Goal: Check status: Check status

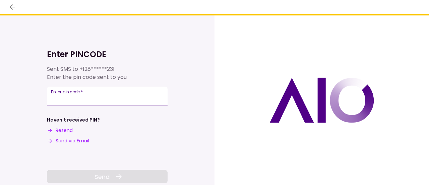
click at [72, 102] on input "Enter pin code   *" at bounding box center [107, 95] width 121 height 19
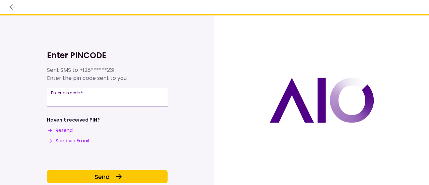
type input "******"
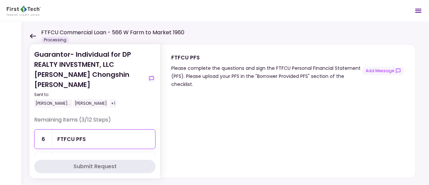
click at [34, 34] on icon at bounding box center [32, 36] width 6 height 5
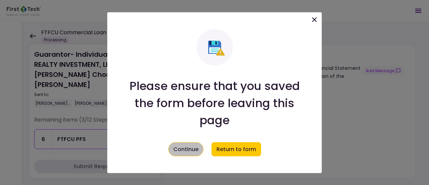
click at [196, 148] on button "Continue" at bounding box center [185, 149] width 35 height 14
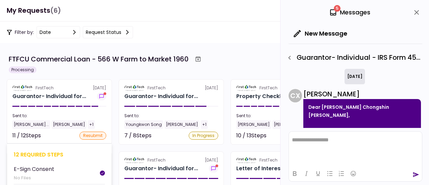
scroll to position [445, 0]
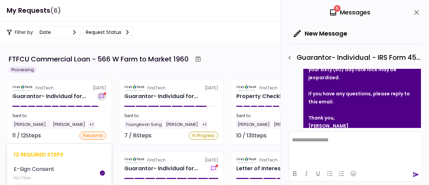
click at [103, 96] on icon "show-messages" at bounding box center [101, 95] width 7 height 5
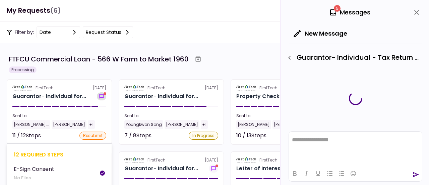
scroll to position [429, 0]
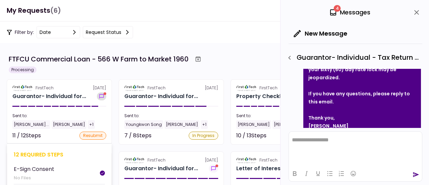
click at [100, 95] on icon "show-messages" at bounding box center [101, 96] width 4 height 4
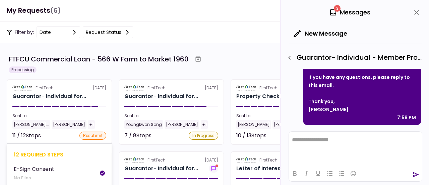
scroll to position [198, 0]
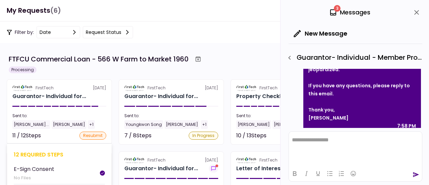
click at [359, 106] on div "Thank you," at bounding box center [362, 110] width 108 height 8
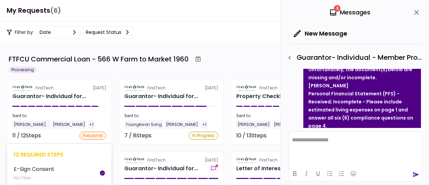
scroll to position [91, 0]
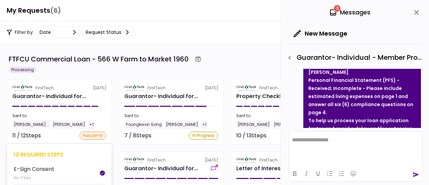
drag, startPoint x: 332, startPoint y: 106, endPoint x: 297, endPoint y: 78, distance: 43.9
click at [297, 78] on div "C X [PERSON_NAME] Dear [PERSON_NAME] Chongshin [PERSON_NAME], Thank you for sub…" at bounding box center [355, 119] width 132 height 243
copy strong "Received; Incomplete - Please include estimated living expenses on page 1 and a…"
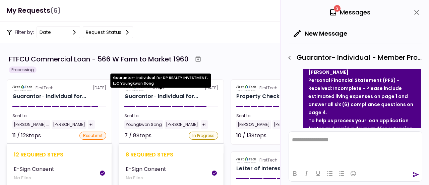
click at [184, 95] on div "Guarantor- Individual for..." at bounding box center [161, 96] width 74 height 8
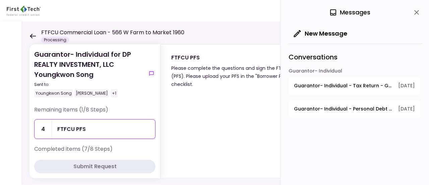
click at [33, 35] on icon at bounding box center [32, 36] width 6 height 5
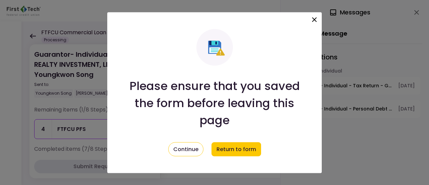
click at [315, 20] on icon at bounding box center [314, 19] width 5 height 5
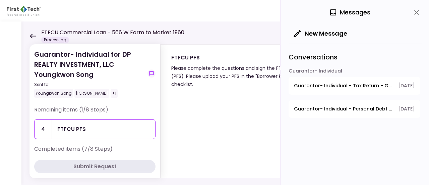
click at [35, 34] on icon at bounding box center [32, 36] width 6 height 5
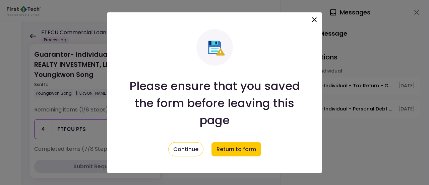
click at [315, 19] on icon at bounding box center [314, 19] width 5 height 5
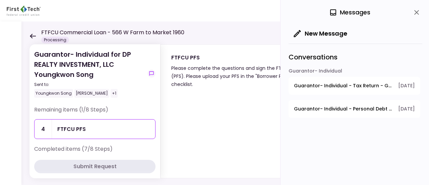
click at [32, 35] on icon at bounding box center [32, 36] width 6 height 5
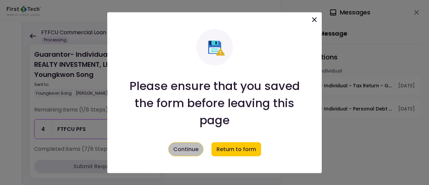
click at [187, 155] on button "Continue" at bounding box center [185, 149] width 35 height 14
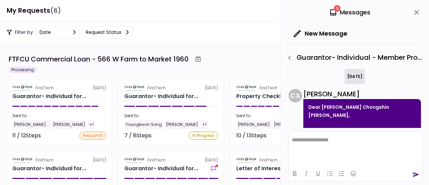
scroll to position [198, 0]
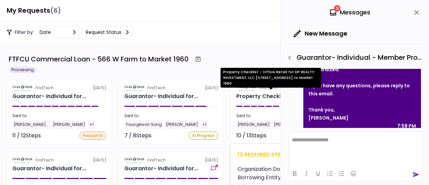
click at [255, 95] on div "Property Checklist - Offi..." at bounding box center [271, 96] width 71 height 8
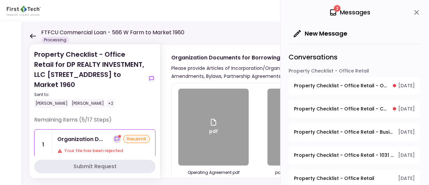
click at [114, 136] on icon "show-messages" at bounding box center [116, 138] width 5 height 5
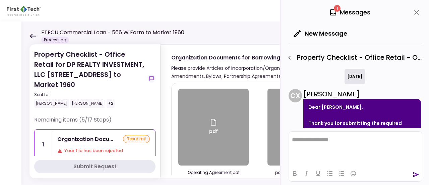
scroll to position [517, 0]
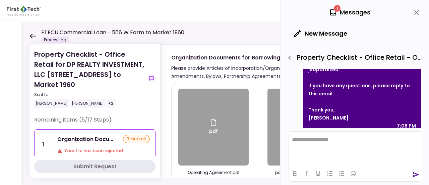
click at [396, 106] on div "Thank you," at bounding box center [362, 110] width 108 height 8
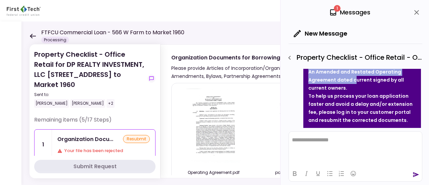
scroll to position [433, 0]
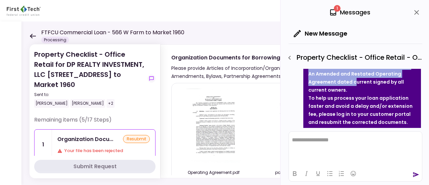
drag, startPoint x: 308, startPoint y: 83, endPoint x: 356, endPoint y: 84, distance: 48.3
click at [356, 84] on div "Dear [PERSON_NAME], Thank you for submitting the required documents for DP Real…" at bounding box center [362, 85] width 118 height 265
copy li "Organizational Docs - Received updated Operating Agreement dated [DATE] with cu…"
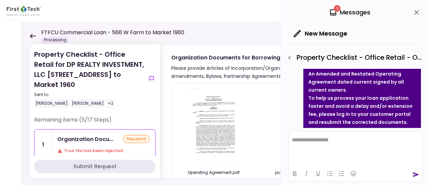
click at [125, 99] on div "[PERSON_NAME] [PERSON_NAME] +2" at bounding box center [89, 103] width 111 height 9
click at [130, 103] on div "Property Checklist - Office Retail for DP REALTY INVESTMENT, LLC [STREET_ADDRES…" at bounding box center [94, 82] width 121 height 66
click at [32, 35] on icon at bounding box center [32, 36] width 6 height 5
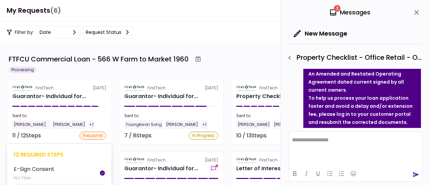
click at [103, 119] on div "Sent to: [PERSON_NAME]... [PERSON_NAME] +1" at bounding box center [59, 121] width 94 height 16
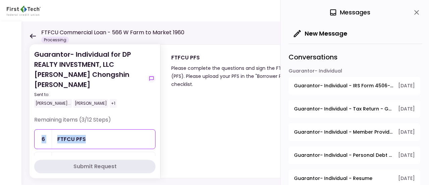
drag, startPoint x: 152, startPoint y: 111, endPoint x: 152, endPoint y: 122, distance: 11.4
click at [152, 122] on div "Remaining items (3/12 Steps) 6 FTFCU PFS 7 Member Provided P... resubmit Your f…" at bounding box center [94, 169] width 121 height 106
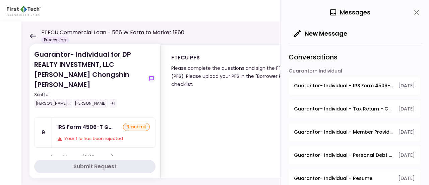
scroll to position [62, 0]
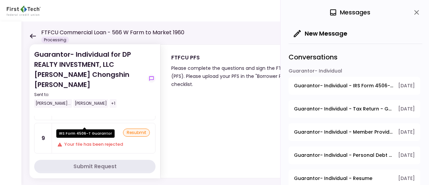
click at [80, 128] on div "IRS Form 4506-T G..." at bounding box center [84, 132] width 55 height 8
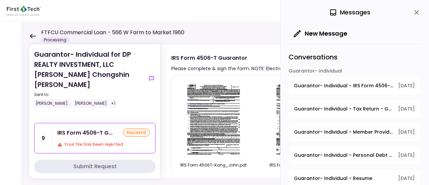
click at [122, 141] on div "Your file has been rejected" at bounding box center [103, 144] width 92 height 7
click at [63, 141] on div "Your file has been rejected" at bounding box center [103, 144] width 92 height 7
click at [416, 13] on icon "close" at bounding box center [416, 12] width 8 height 8
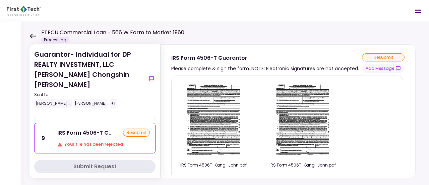
click at [206, 105] on img at bounding box center [214, 119] width 60 height 77
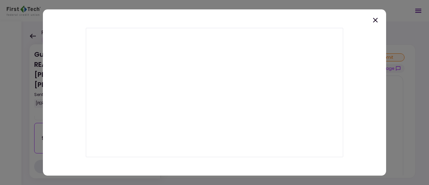
click at [376, 20] on icon at bounding box center [375, 20] width 8 height 8
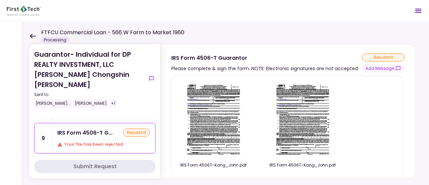
click at [208, 139] on img at bounding box center [214, 119] width 60 height 77
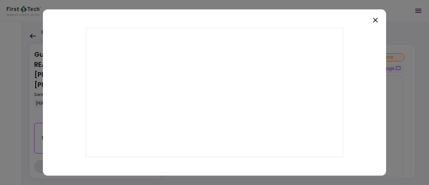
click at [373, 21] on icon at bounding box center [375, 20] width 8 height 8
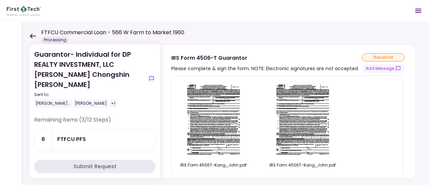
click at [30, 34] on icon at bounding box center [32, 36] width 6 height 5
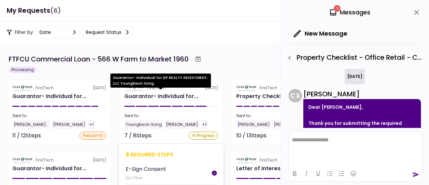
scroll to position [619, 0]
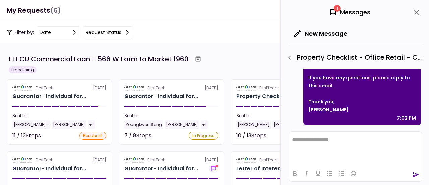
click at [417, 13] on icon "close" at bounding box center [416, 12] width 5 height 5
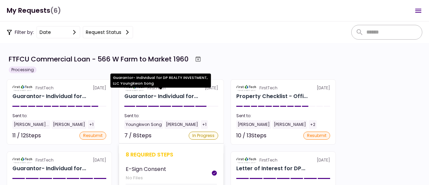
click at [181, 95] on div "Guarantor- Individual for..." at bounding box center [161, 96] width 74 height 8
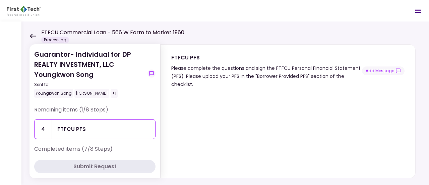
click at [34, 38] on icon at bounding box center [32, 36] width 6 height 5
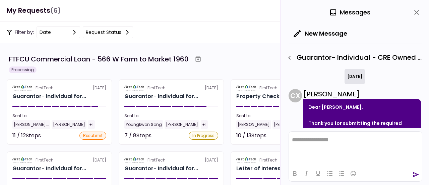
scroll to position [174, 0]
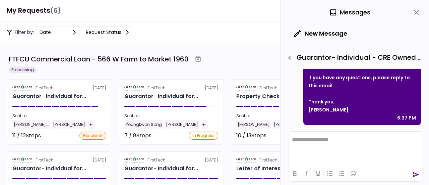
drag, startPoint x: 422, startPoint y: 118, endPoint x: 420, endPoint y: 102, distance: 15.5
click at [420, 102] on div "**********" at bounding box center [354, 92] width 148 height 185
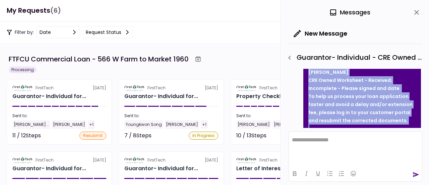
scroll to position [86, 0]
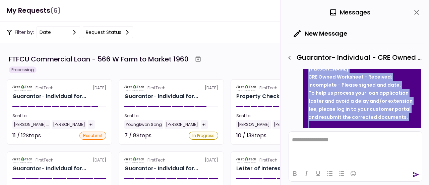
drag, startPoint x: 308, startPoint y: 82, endPoint x: 403, endPoint y: 84, distance: 94.5
click at [403, 84] on li "[PERSON_NAME] CRE Owned Worksheet - Received; Incomplete - Please signed and da…" at bounding box center [362, 77] width 108 height 24
copy li "[PERSON_NAME] CRE Owned Worksheet - Received; Incomplete - Please signed and da…"
click at [419, 14] on icon "close" at bounding box center [416, 12] width 8 height 8
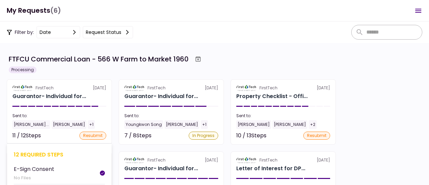
click at [87, 98] on div "Guarantor- Individual for..." at bounding box center [59, 96] width 94 height 8
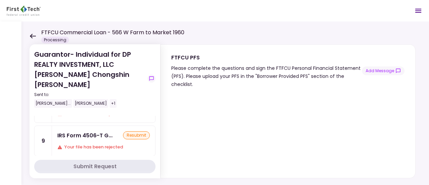
scroll to position [55, 0]
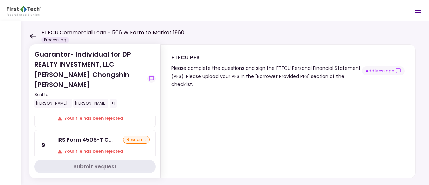
click at [32, 34] on icon at bounding box center [33, 36] width 6 height 5
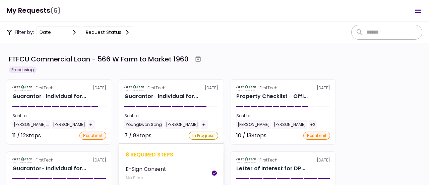
click at [195, 90] on div "FirstTech [DATE]" at bounding box center [171, 88] width 94 height 6
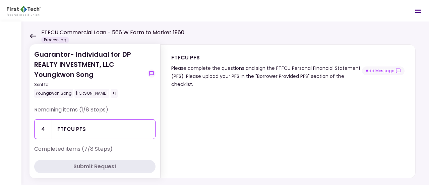
click at [33, 34] on icon at bounding box center [32, 36] width 6 height 5
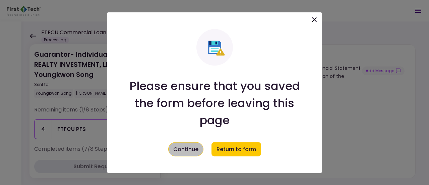
click at [193, 150] on button "Continue" at bounding box center [185, 149] width 35 height 14
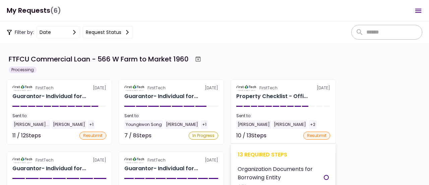
click at [269, 90] on div "FirstTech" at bounding box center [268, 88] width 18 height 6
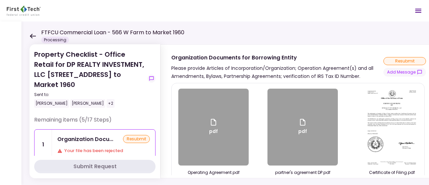
click at [131, 146] on div "Organization Docu... resubmit Your file has been rejected" at bounding box center [103, 144] width 103 height 30
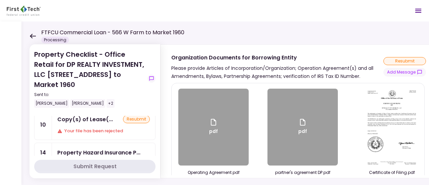
scroll to position [54, 0]
click at [111, 127] on div "Your file has been rejected" at bounding box center [103, 130] width 92 height 7
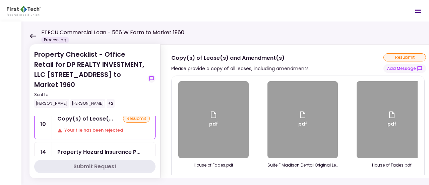
click at [107, 127] on div "Your file has been rejected" at bounding box center [103, 130] width 92 height 7
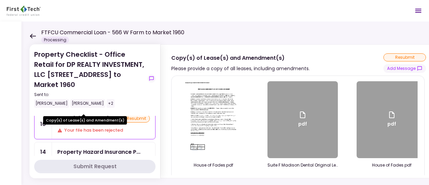
click at [101, 114] on div "Copy(s) of Lease(..." at bounding box center [85, 118] width 56 height 8
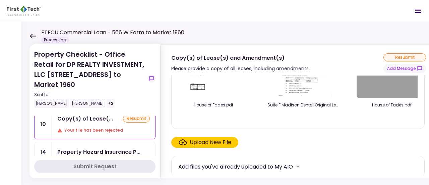
scroll to position [61, 0]
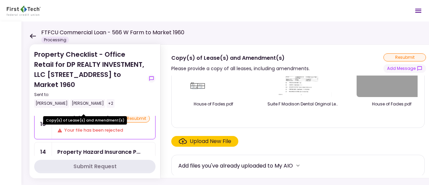
click at [102, 123] on div "Copy(s) of Lease(s) and Amendment(s)" at bounding box center [85, 120] width 84 height 8
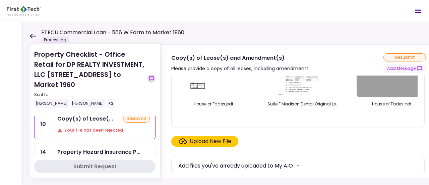
click at [148, 75] on button "show-messages" at bounding box center [151, 78] width 8 height 8
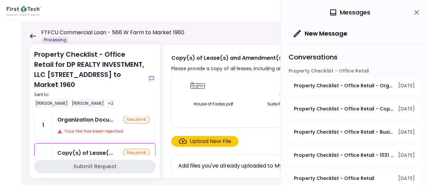
scroll to position [0, 0]
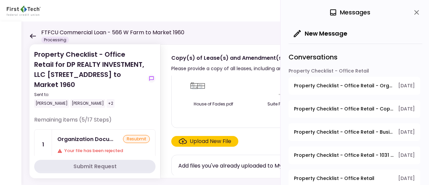
click at [31, 35] on icon at bounding box center [33, 36] width 6 height 5
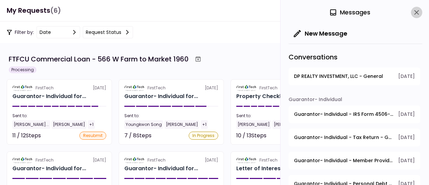
click at [415, 14] on icon "close" at bounding box center [416, 12] width 5 height 5
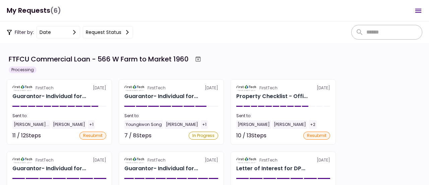
click at [371, 167] on div "FirstTech [DATE] Guarantor- Individual for... Sent to: [PERSON_NAME]... [PERSON…" at bounding box center [215, 147] width 416 height 137
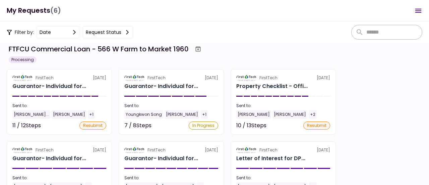
scroll to position [13, 0]
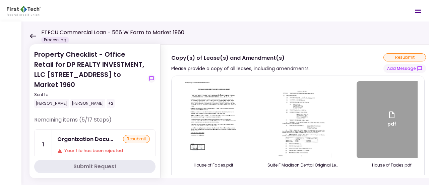
click at [32, 34] on icon at bounding box center [32, 36] width 6 height 5
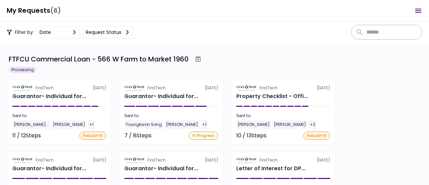
click at [389, 162] on div "FirstTech [DATE] Guarantor- Individual for... Sent to: [PERSON_NAME]... [PERSON…" at bounding box center [215, 147] width 416 height 137
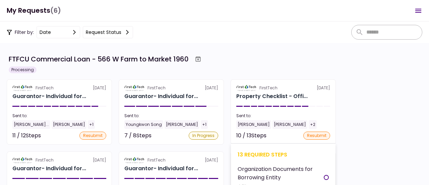
click at [285, 114] on div "Sent to:" at bounding box center [283, 116] width 94 height 6
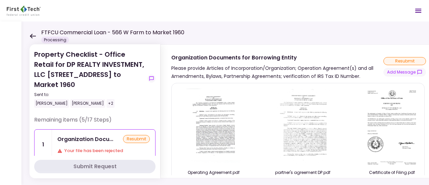
click at [30, 36] on icon at bounding box center [33, 36] width 6 height 5
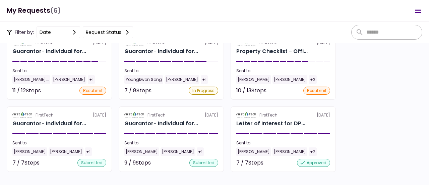
scroll to position [56, 0]
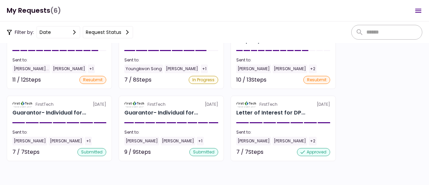
click at [394, 165] on section "FTFCU Commercial Loan - 566 W Farm to Market 1960 Processing FirstTech [DATE] G…" at bounding box center [214, 114] width 429 height 142
